Goal: Find contact information: Obtain details needed to contact an individual or organization

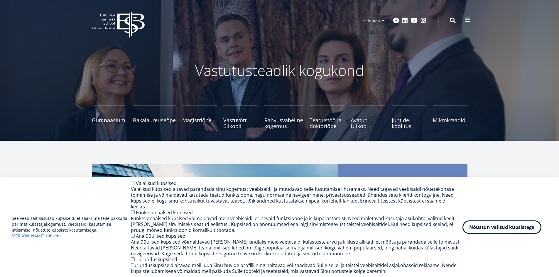
click at [467, 16] on button at bounding box center [468, 20] width 12 height 12
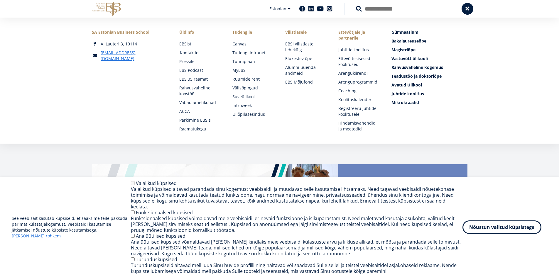
click at [196, 53] on link "Kontaktid" at bounding box center [200, 53] width 41 height 6
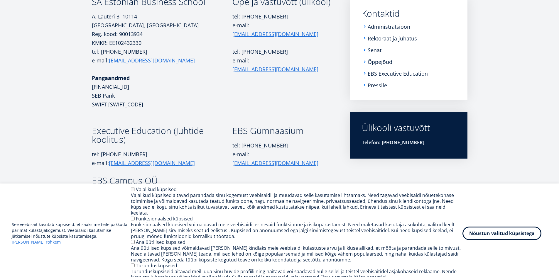
scroll to position [117, 0]
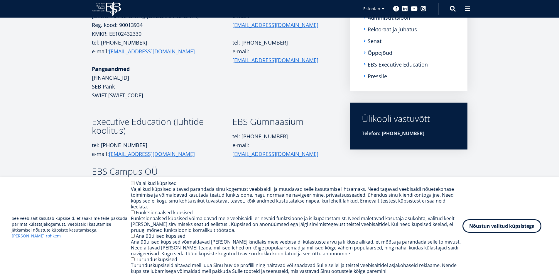
click at [509, 233] on button "Nõustun valitud küpsistega" at bounding box center [502, 227] width 79 height 14
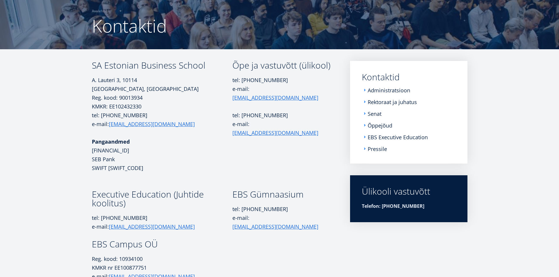
scroll to position [48, 0]
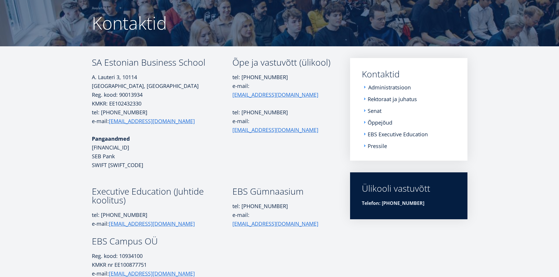
click at [385, 86] on link "Administratsioon" at bounding box center [389, 88] width 43 height 6
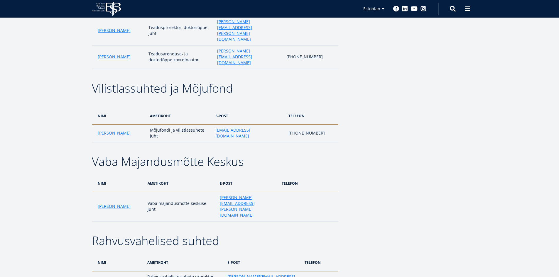
scroll to position [1114, 0]
